Goal: Information Seeking & Learning: Find specific fact

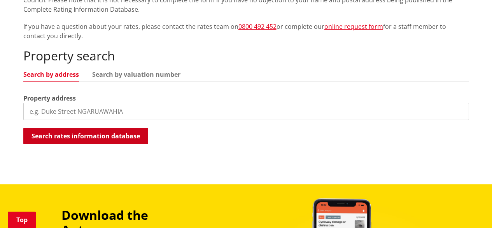
scroll to position [195, 0]
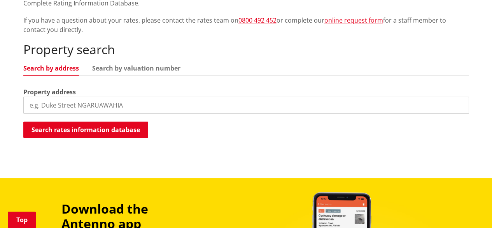
click at [87, 106] on input "search" at bounding box center [246, 105] width 446 height 17
type input "4"
type input "[GEOGRAPHIC_DATA]"
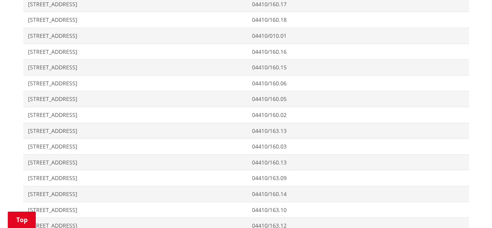
scroll to position [1168, 0]
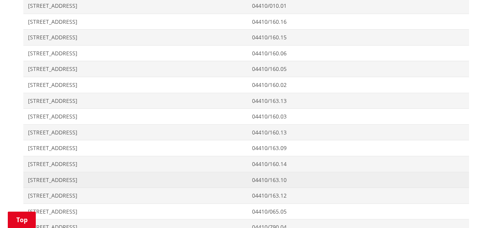
click at [66, 177] on span "[STREET_ADDRESS]" at bounding box center [135, 180] width 215 height 8
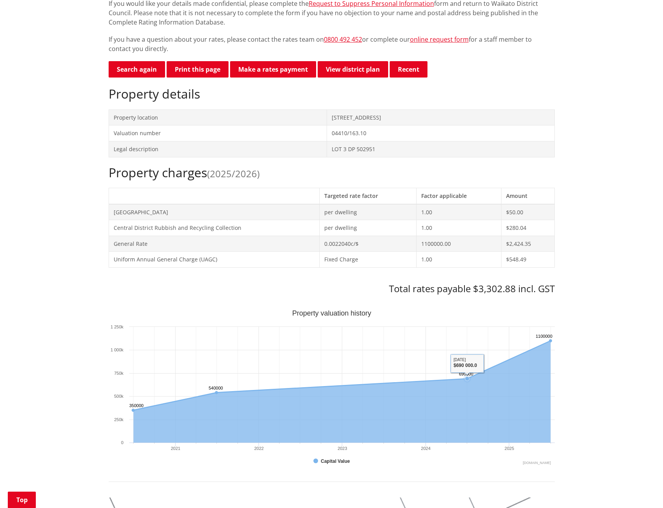
scroll to position [195, 0]
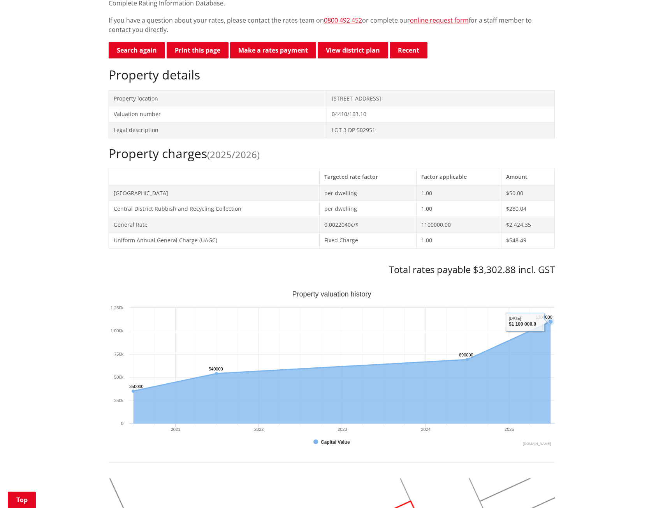
click at [492, 227] on icon "Interactive chart" at bounding box center [341, 372] width 417 height 102
drag, startPoint x: 511, startPoint y: 270, endPoint x: 544, endPoint y: 273, distance: 33.2
click at [492, 227] on h3 "Total rates payable $3,302.88 incl. GST" at bounding box center [332, 269] width 446 height 11
click at [492, 227] on div "Search again Print this page Make a rates payment View district plan Recent [ST…" at bounding box center [332, 457] width 446 height 830
